Goal: Find specific page/section: Find specific page/section

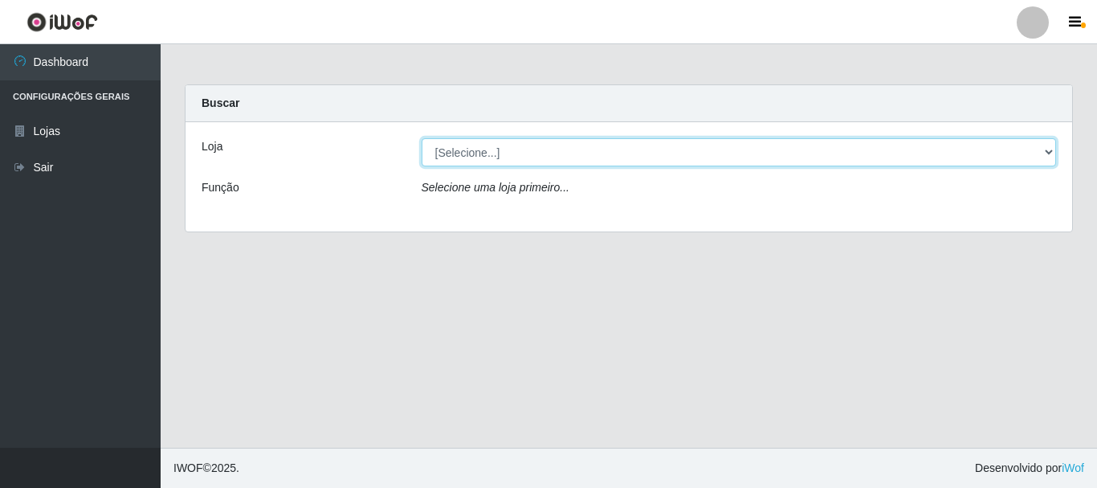
click at [466, 154] on select "[Selecione...] [GEOGRAPHIC_DATA] [GEOGRAPHIC_DATA]" at bounding box center [739, 152] width 635 height 28
select select "64"
click at [422, 138] on select "[Selecione...] [GEOGRAPHIC_DATA] [GEOGRAPHIC_DATA]" at bounding box center [739, 152] width 635 height 28
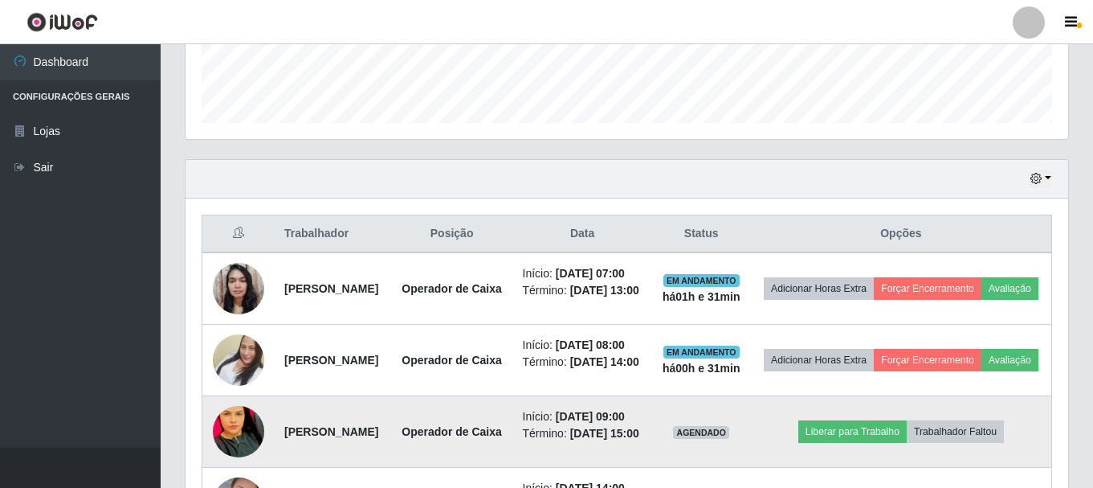
scroll to position [402, 0]
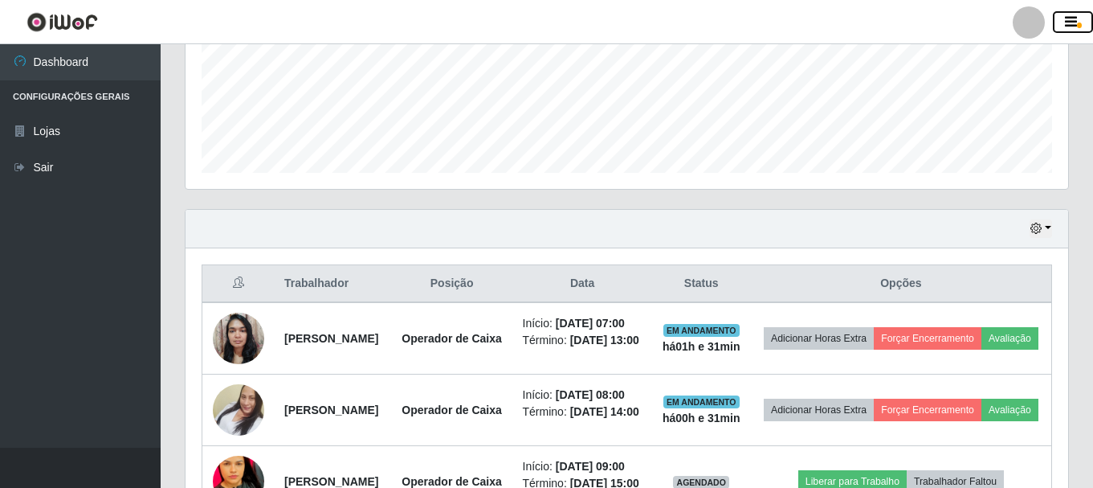
click at [1074, 22] on icon "button" at bounding box center [1071, 22] width 12 height 14
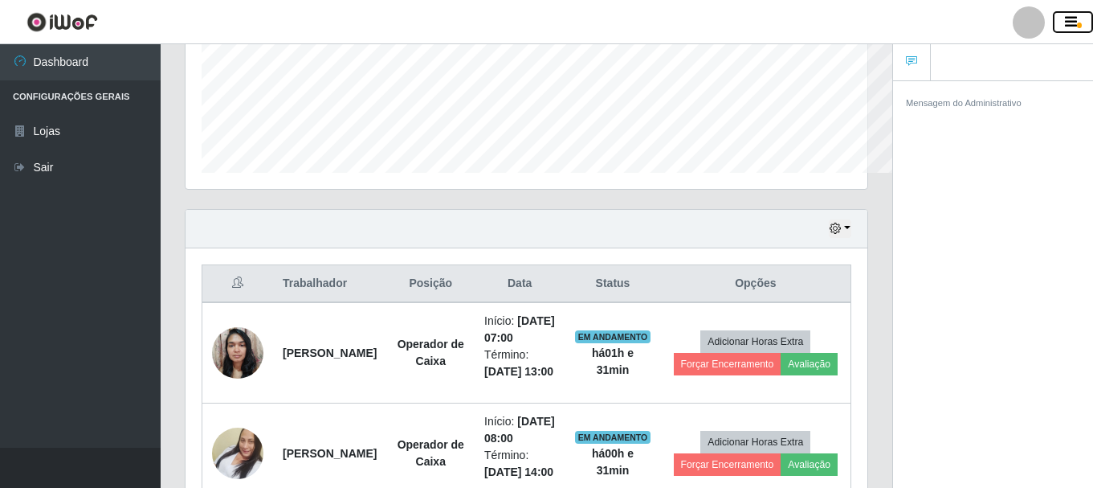
scroll to position [802855, 802505]
click at [1072, 18] on icon "button" at bounding box center [1071, 22] width 12 height 14
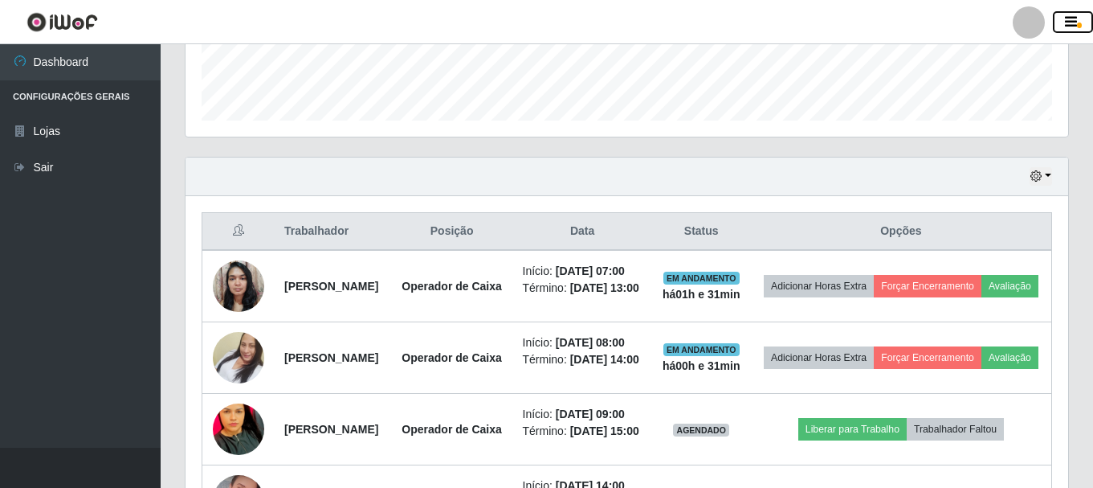
scroll to position [482, 0]
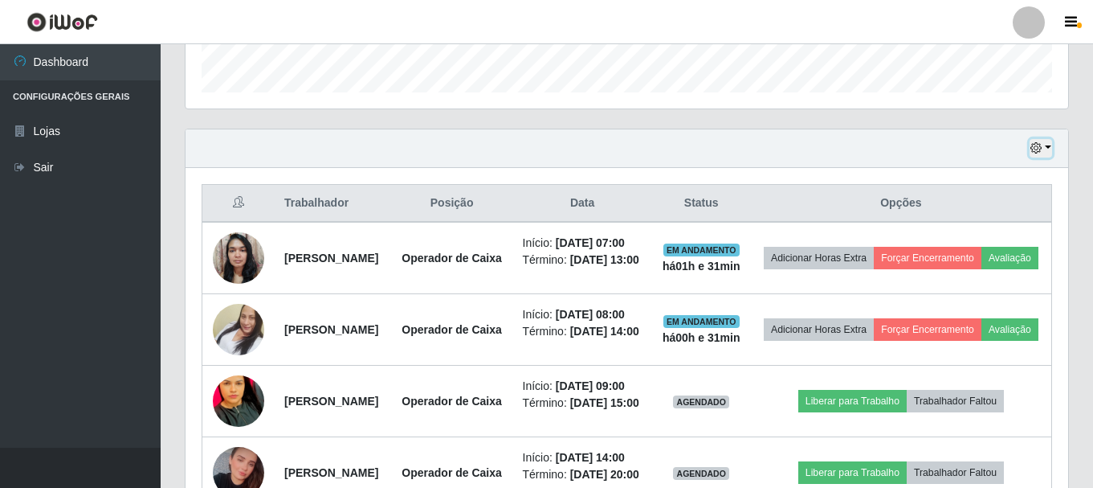
click at [1036, 146] on icon "button" at bounding box center [1035, 147] width 11 height 11
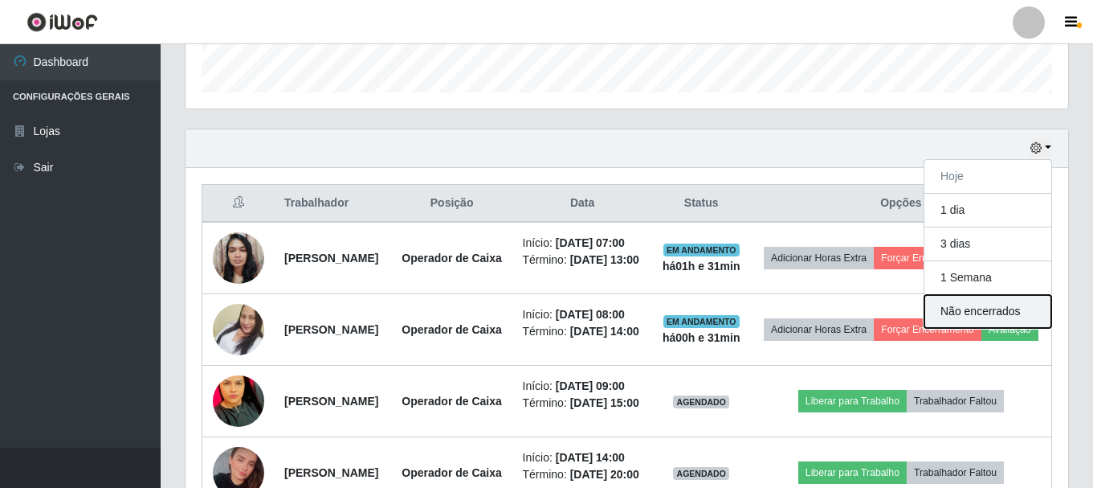
click at [1008, 316] on button "Não encerrados" at bounding box center [987, 311] width 127 height 33
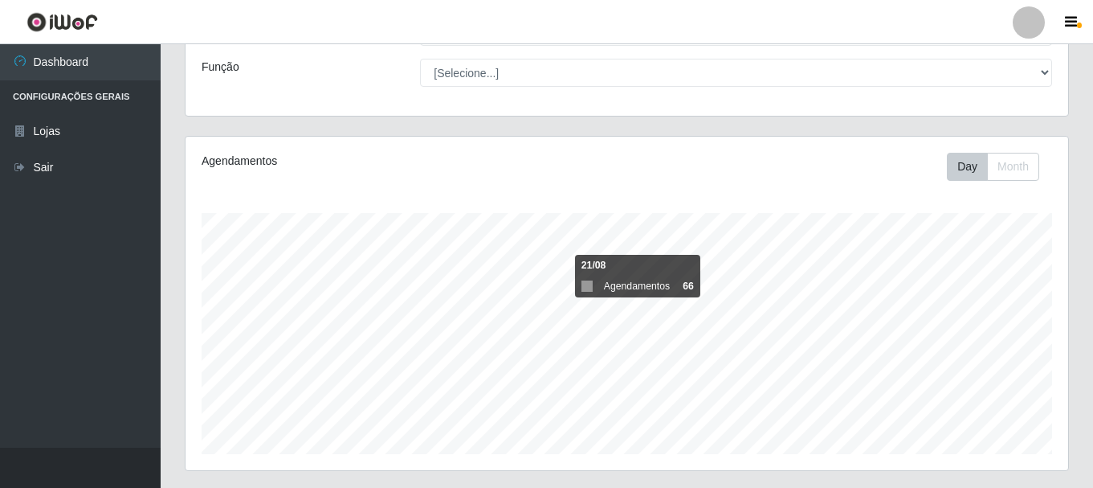
scroll to position [213, 0]
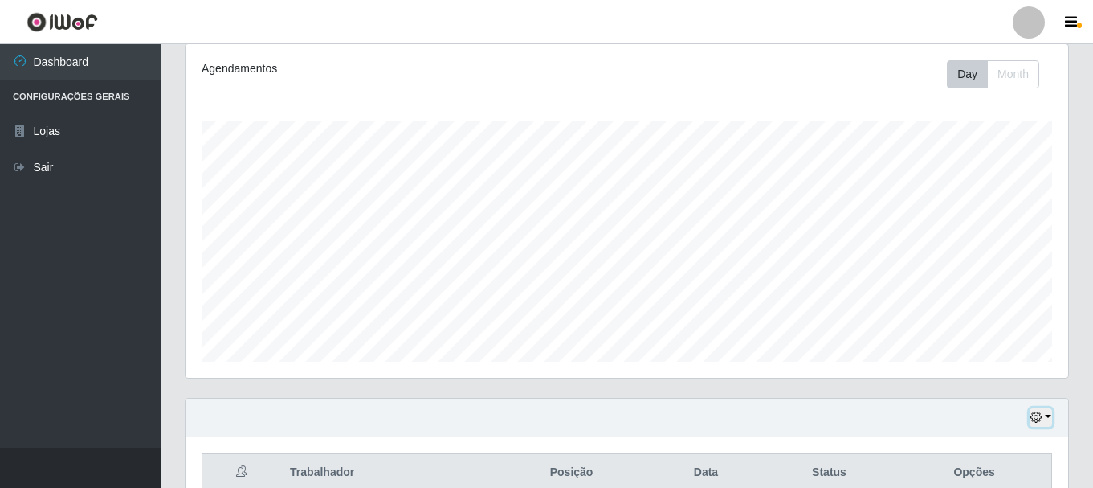
click at [1045, 416] on button "button" at bounding box center [1041, 417] width 22 height 18
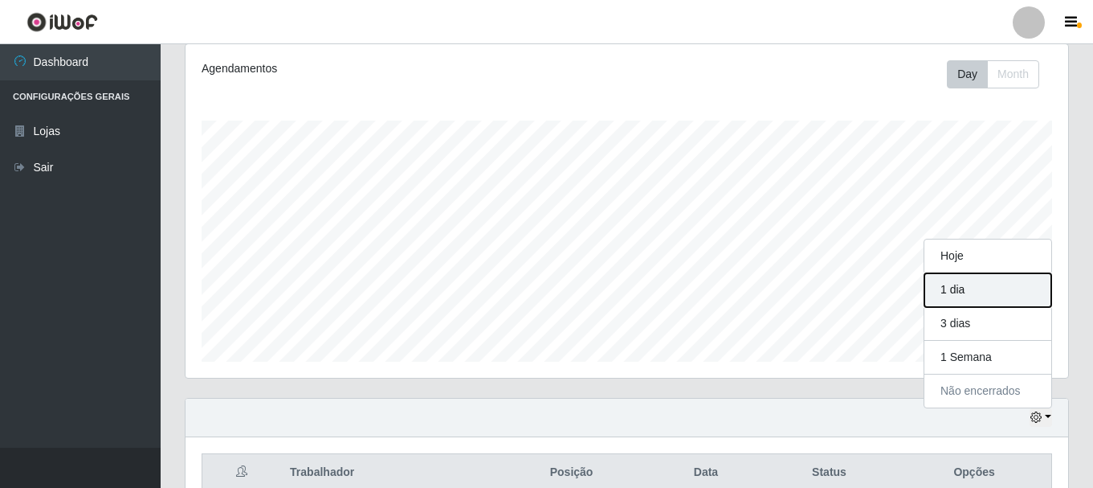
click at [989, 291] on button "1 dia" at bounding box center [987, 290] width 127 height 34
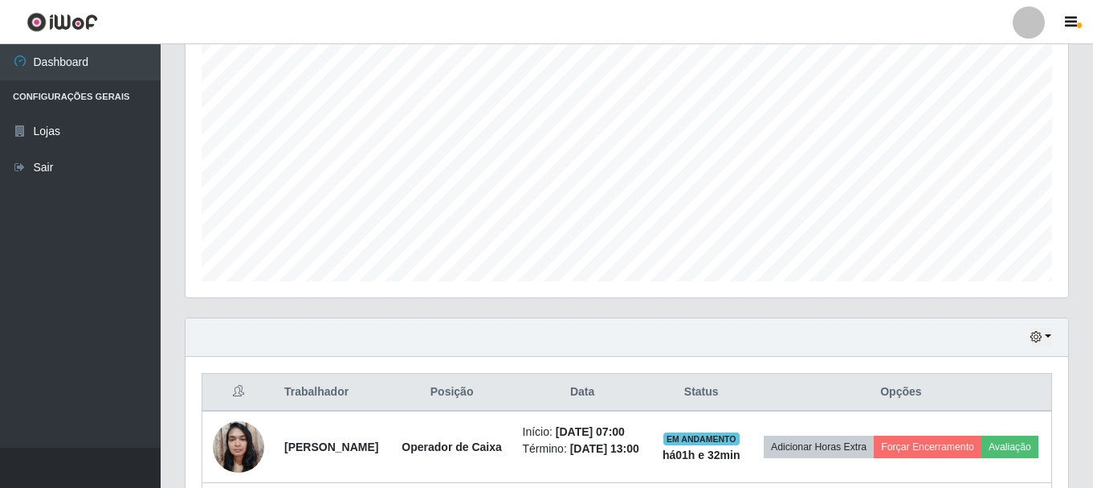
scroll to position [534, 0]
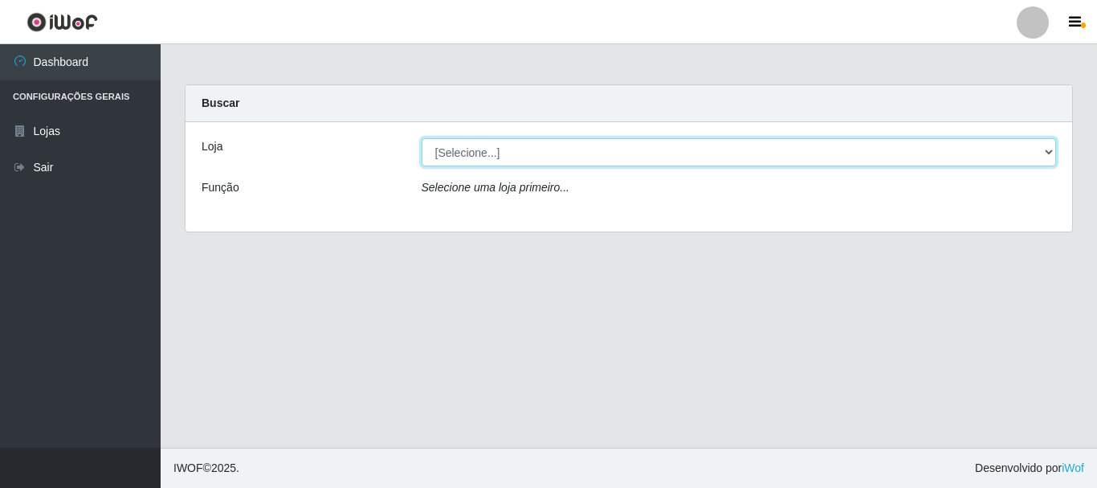
click at [475, 146] on select "[Selecione...] [GEOGRAPHIC_DATA] [GEOGRAPHIC_DATA]" at bounding box center [739, 152] width 635 height 28
select select "64"
click at [422, 138] on select "[Selecione...] [GEOGRAPHIC_DATA] [GEOGRAPHIC_DATA]" at bounding box center [739, 152] width 635 height 28
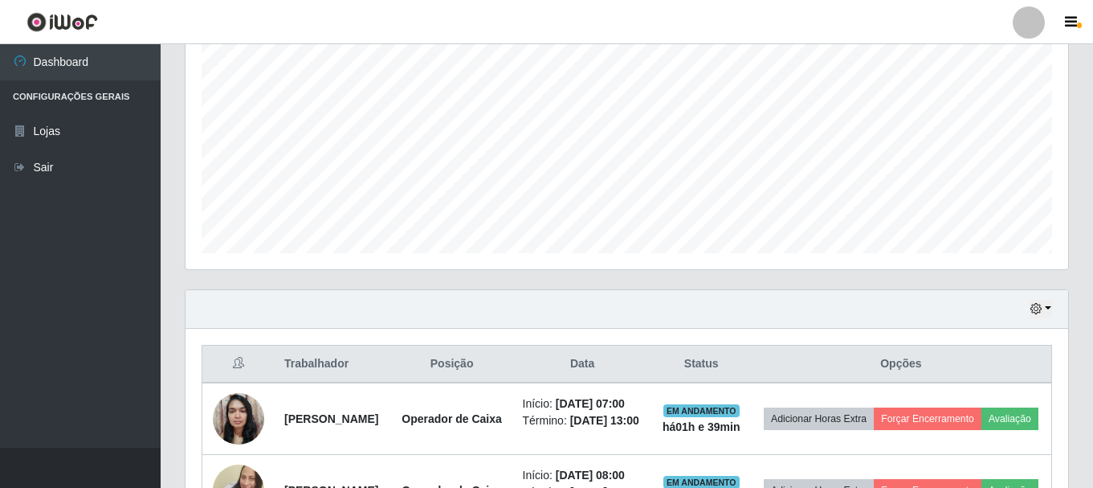
scroll to position [402, 0]
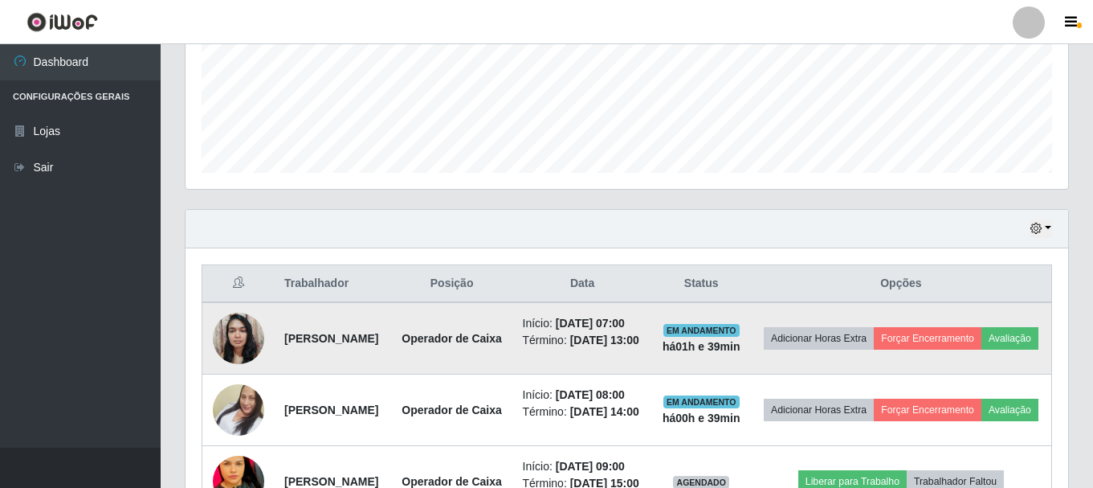
drag, startPoint x: 277, startPoint y: 352, endPoint x: 418, endPoint y: 355, distance: 141.4
click at [391, 355] on td "[PERSON_NAME]" at bounding box center [333, 338] width 116 height 72
copy strong "[PERSON_NAME]"
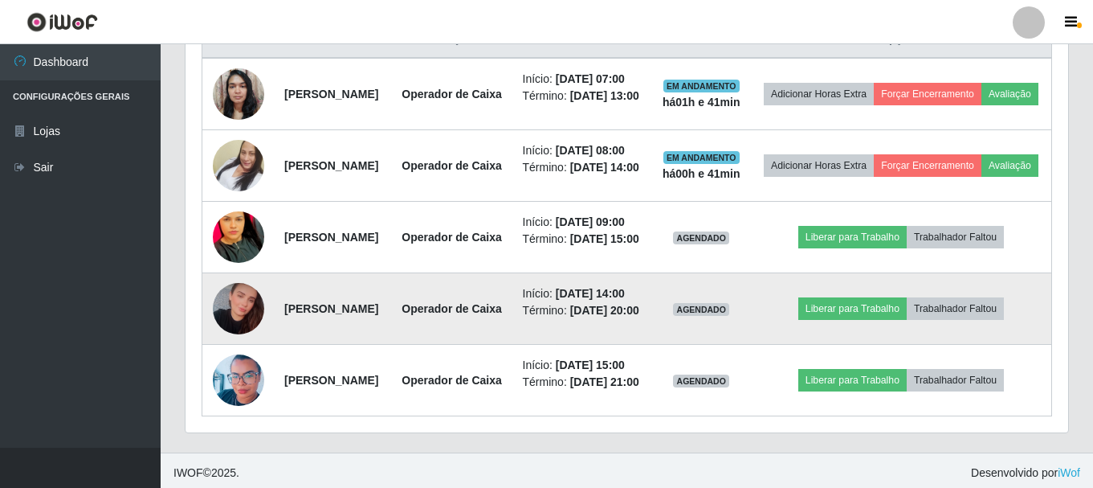
scroll to position [681, 0]
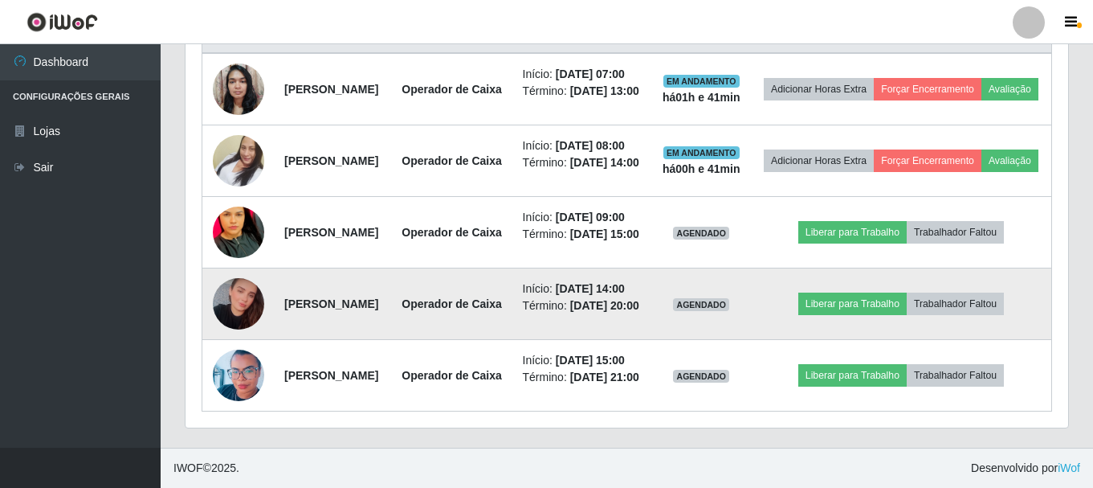
drag, startPoint x: 280, startPoint y: 456, endPoint x: 402, endPoint y: 480, distance: 123.5
click at [402, 411] on tbody "[PERSON_NAME] Operador de Caixa Início: [DATE] 07:00 Término: [DATE] 13:00 EM A…" at bounding box center [627, 232] width 850 height 358
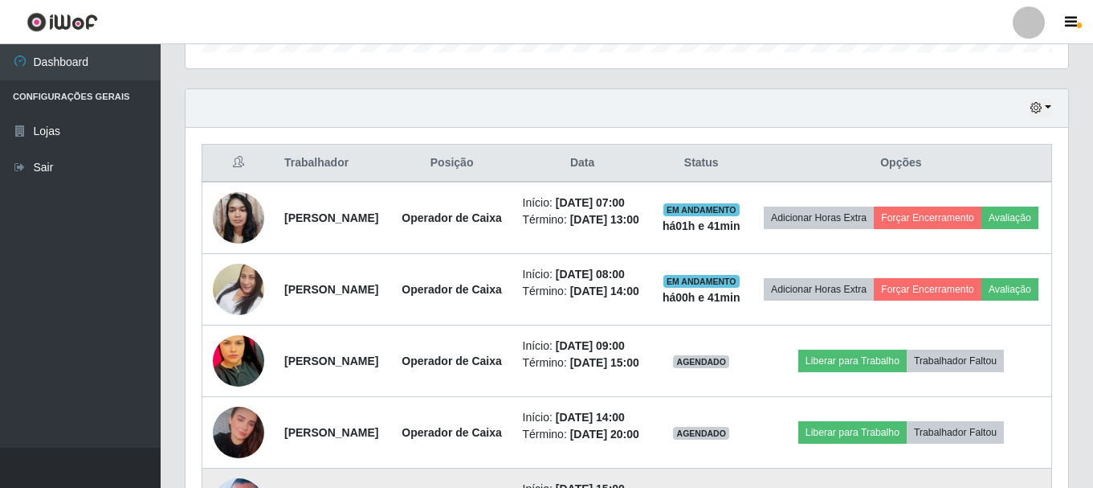
scroll to position [440, 0]
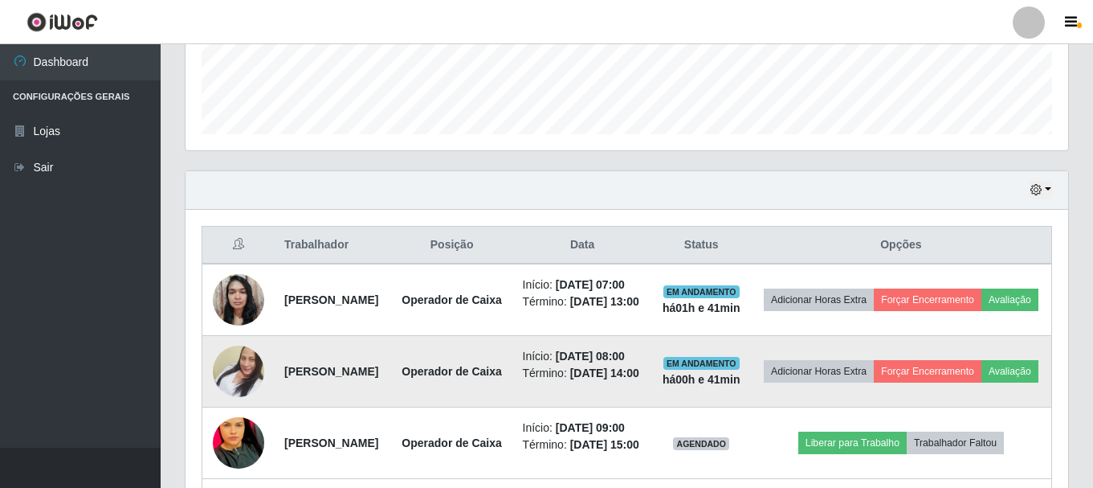
click at [391, 407] on td "[PERSON_NAME]" at bounding box center [333, 371] width 116 height 71
drag, startPoint x: 280, startPoint y: 417, endPoint x: 418, endPoint y: 431, distance: 138.0
click at [391, 407] on td "[PERSON_NAME]" at bounding box center [333, 371] width 116 height 71
copy strong "[PERSON_NAME]"
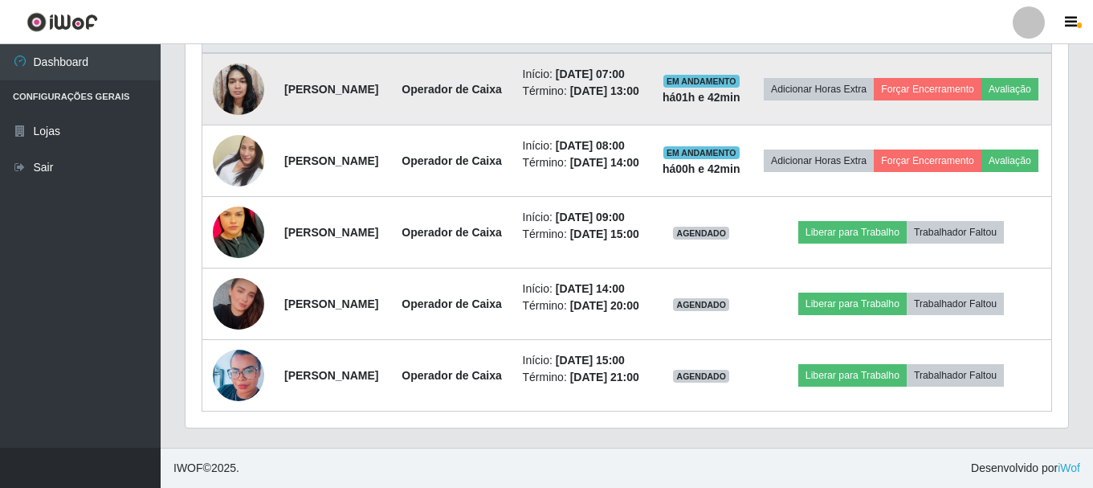
scroll to position [681, 0]
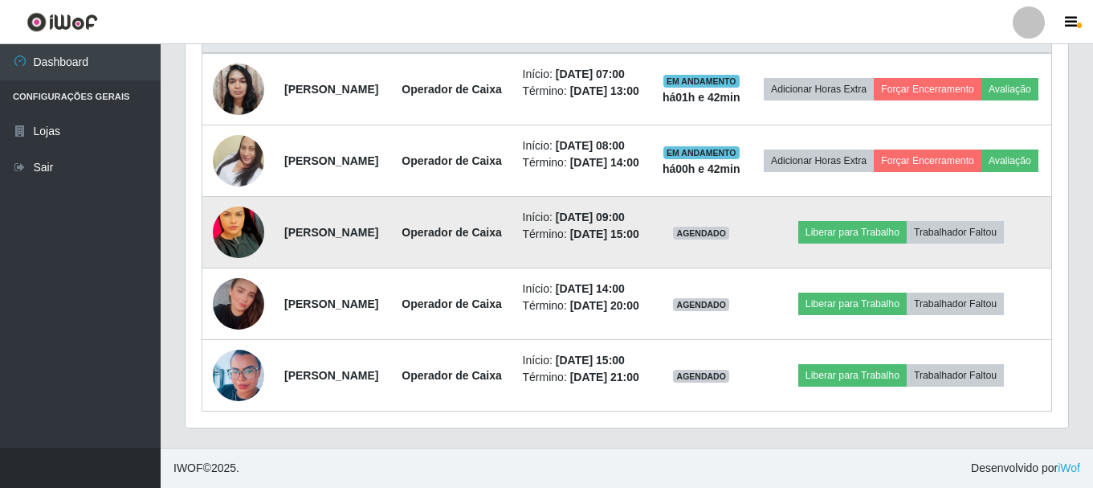
drag, startPoint x: 280, startPoint y: 277, endPoint x: 421, endPoint y: 283, distance: 141.5
click at [391, 268] on td "[PERSON_NAME]" at bounding box center [333, 232] width 116 height 71
copy strong "[PERSON_NAME]"
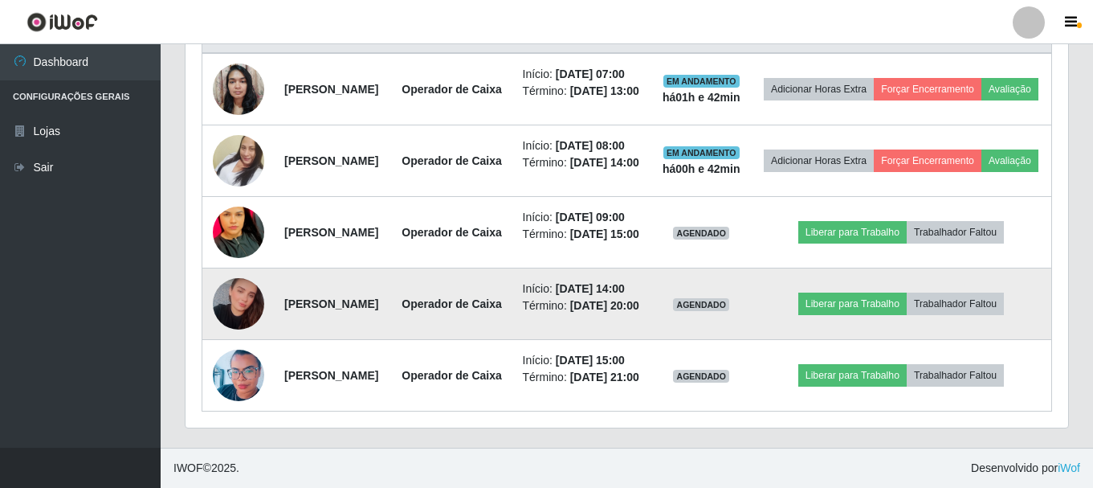
drag, startPoint x: 277, startPoint y: 366, endPoint x: 414, endPoint y: 390, distance: 138.7
click at [391, 340] on td "[PERSON_NAME]" at bounding box center [333, 303] width 116 height 71
copy strong "[PERSON_NAME]"
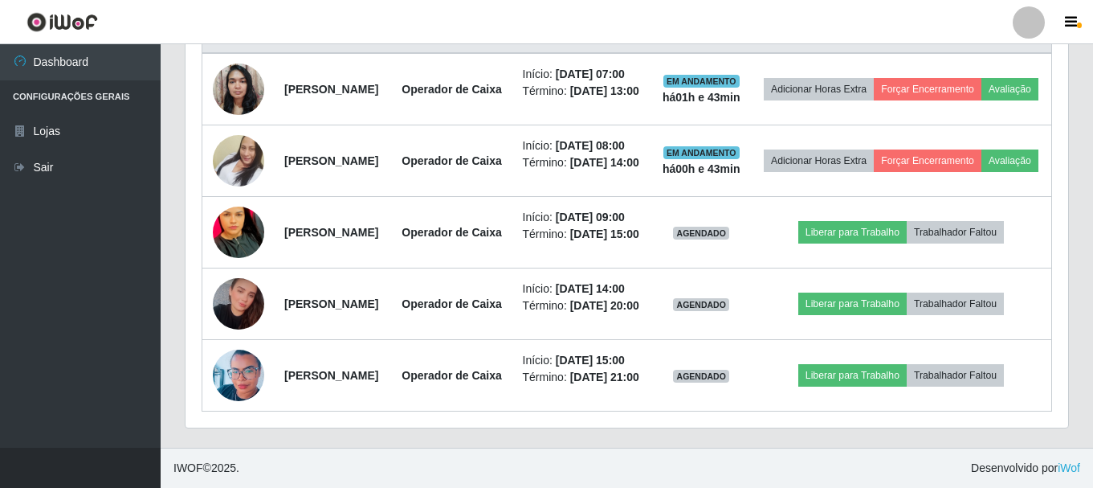
scroll to position [795, 0]
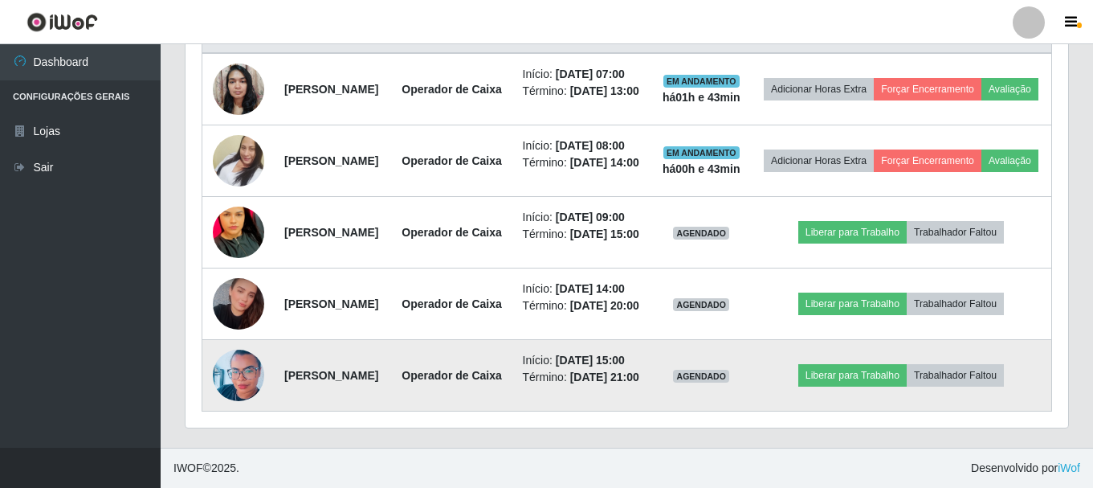
drag, startPoint x: 280, startPoint y: 349, endPoint x: 443, endPoint y: 370, distance: 165.3
click at [391, 370] on td "[PERSON_NAME]" at bounding box center [333, 375] width 116 height 71
copy strong "[PERSON_NAME]"
